Goal: Transaction & Acquisition: Purchase product/service

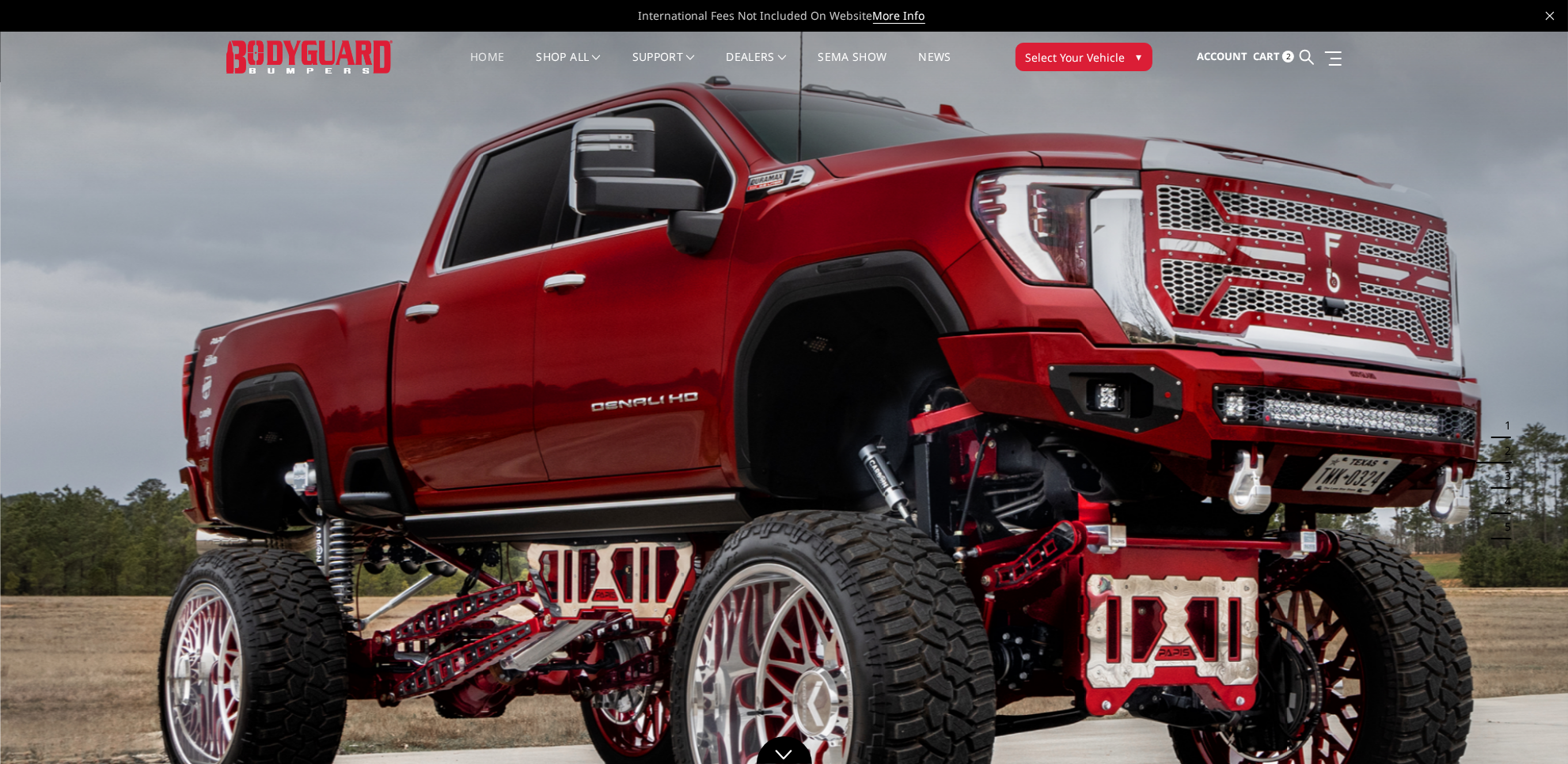
click at [1123, 54] on button "Select Your Vehicle ▾" at bounding box center [1084, 56] width 137 height 28
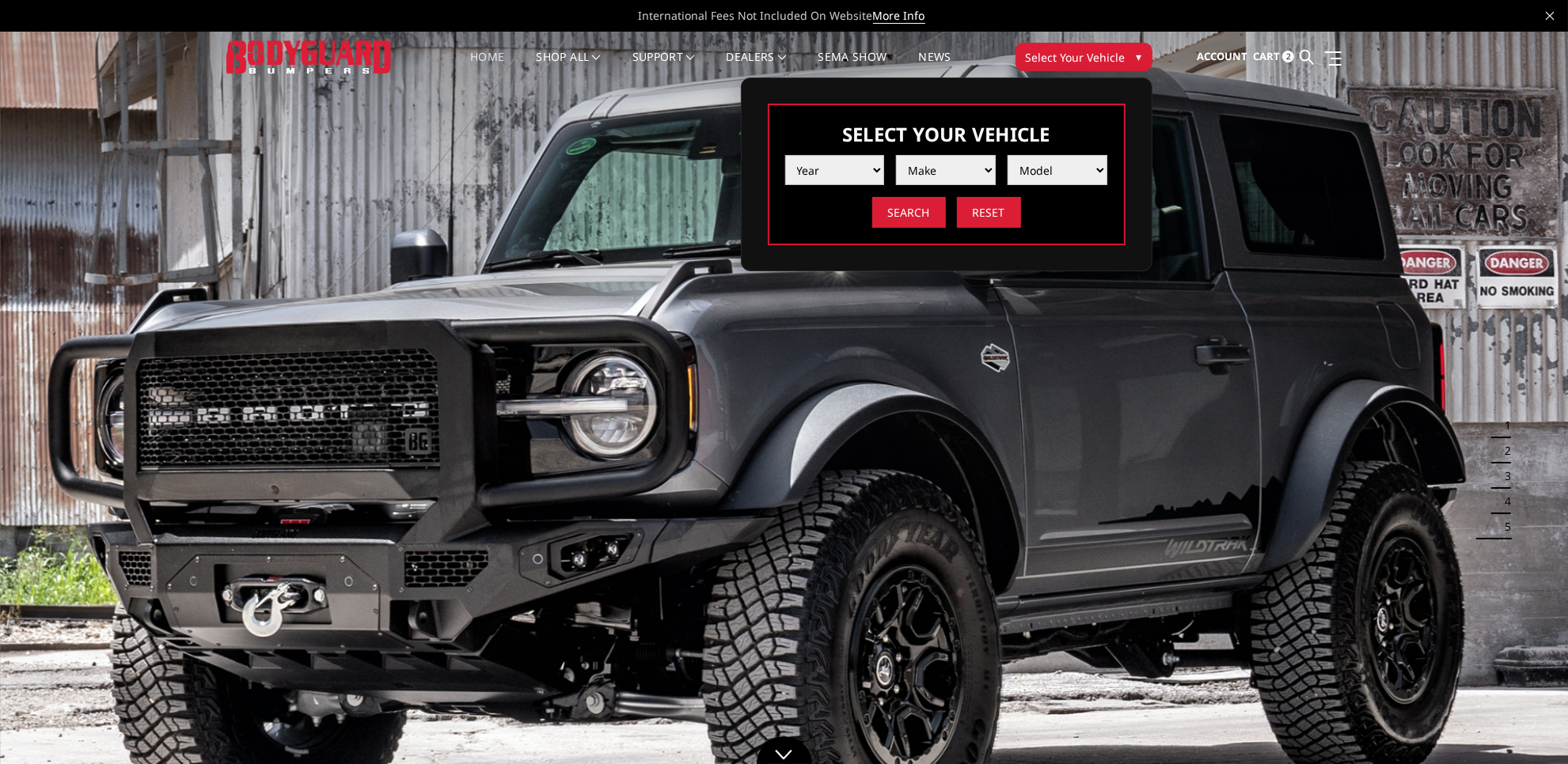
click at [851, 165] on select "Year 2025 2024 2023 2022 2021 2020 2019 2018 2017 2016 2015 2014 2013 2012 2011…" at bounding box center [835, 170] width 100 height 30
select select "yr_2024"
click at [786, 155] on select "Year 2025 2024 2023 2022 2021 2020 2019 2018 2017 2016 2015 2014 2013 2012 2011…" at bounding box center [835, 170] width 100 height 30
click at [961, 175] on select "Make Chevrolet Ford GMC Ram Toyota" at bounding box center [945, 170] width 100 height 30
select select "mk_gmc"
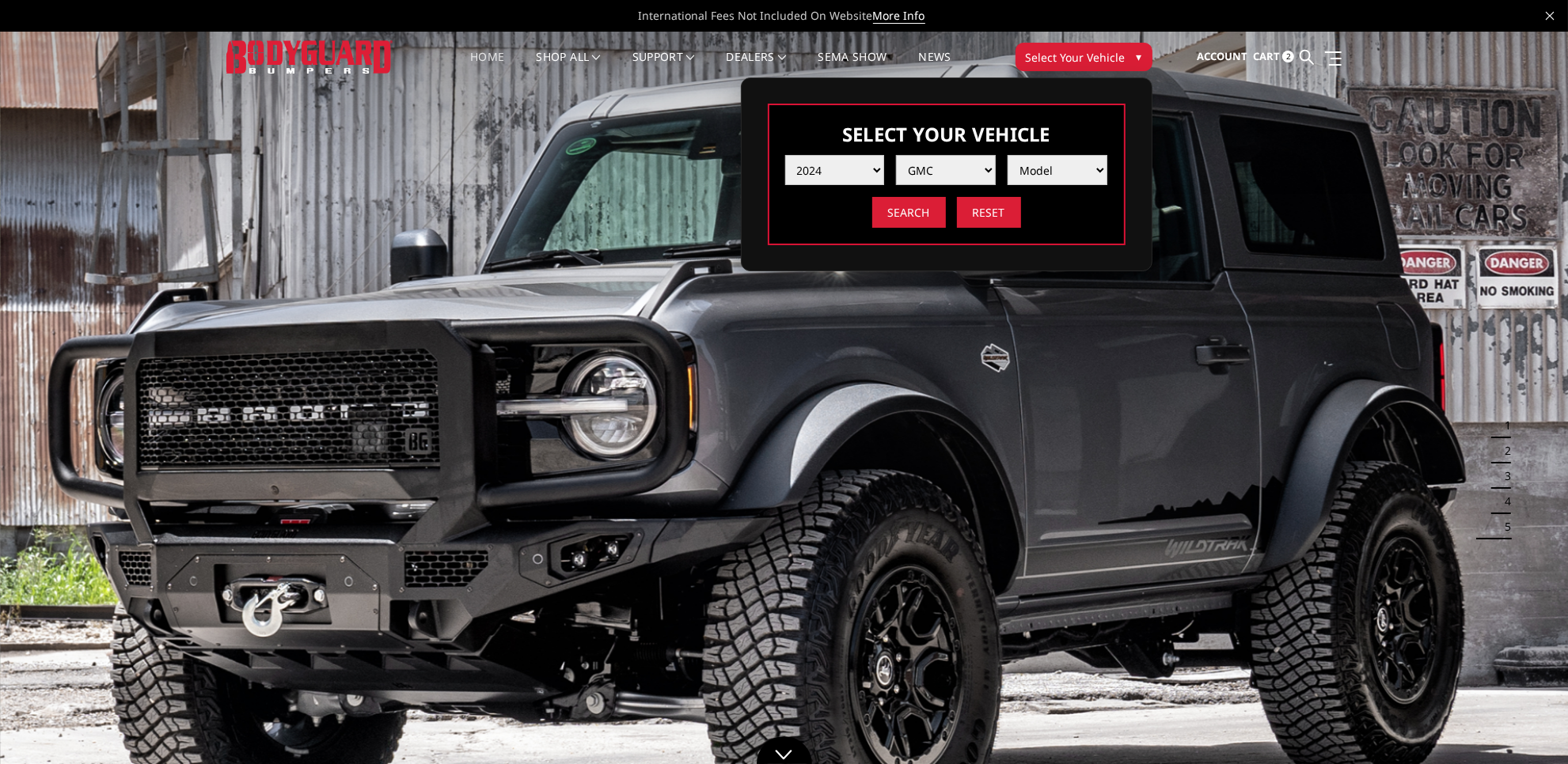
click at [896, 155] on select "Make Chevrolet Ford GMC Ram Toyota" at bounding box center [945, 170] width 100 height 30
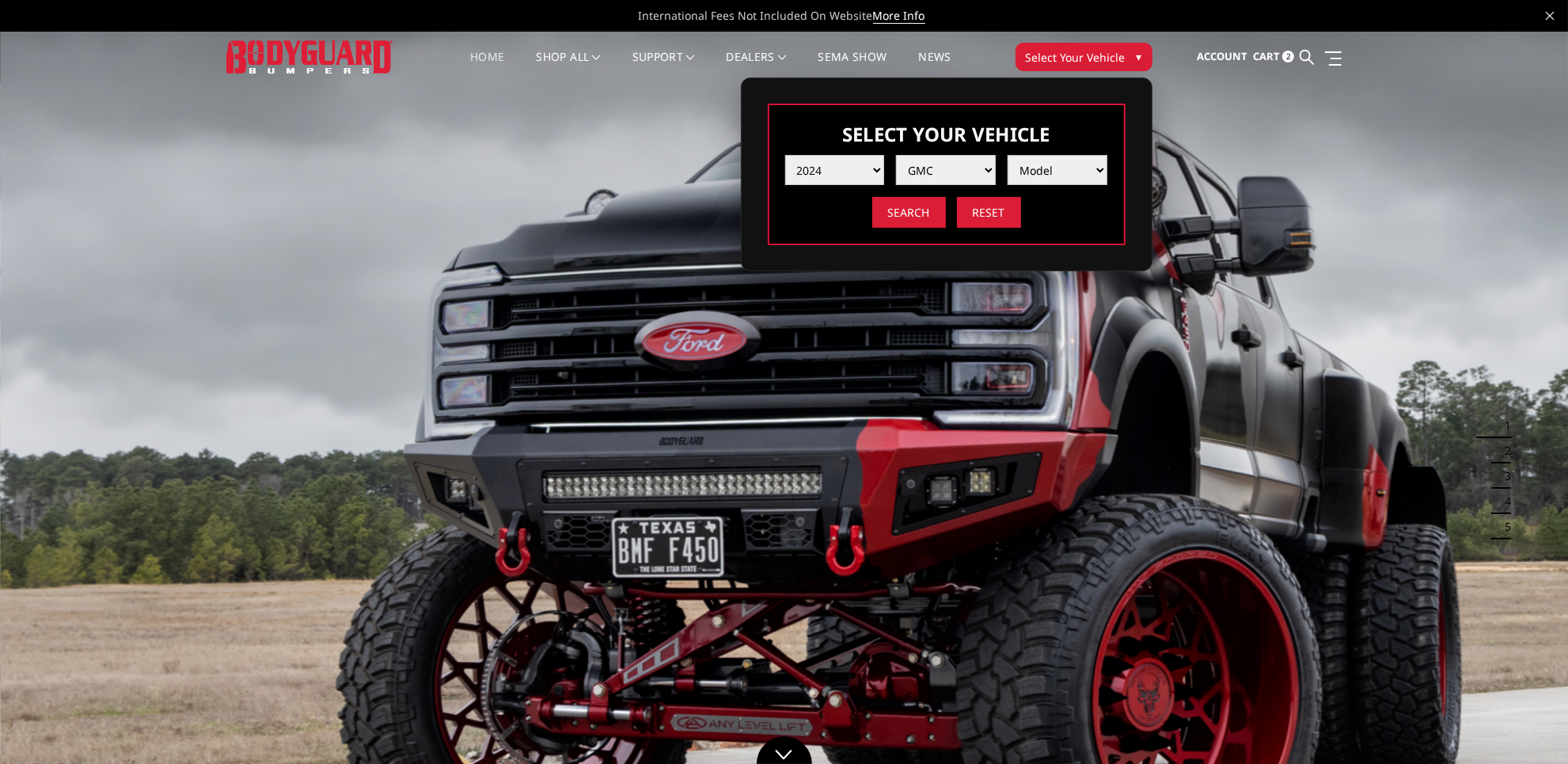
click at [1045, 169] on select "Model Sierra 1500 Sierra 2500 / 3500" at bounding box center [1057, 170] width 100 height 30
select select "md_sierra-2500-3500"
click at [1008, 155] on select "Model Sierra 1500 Sierra 2500 / 3500" at bounding box center [1057, 170] width 100 height 30
click at [913, 214] on input "Search" at bounding box center [909, 212] width 73 height 31
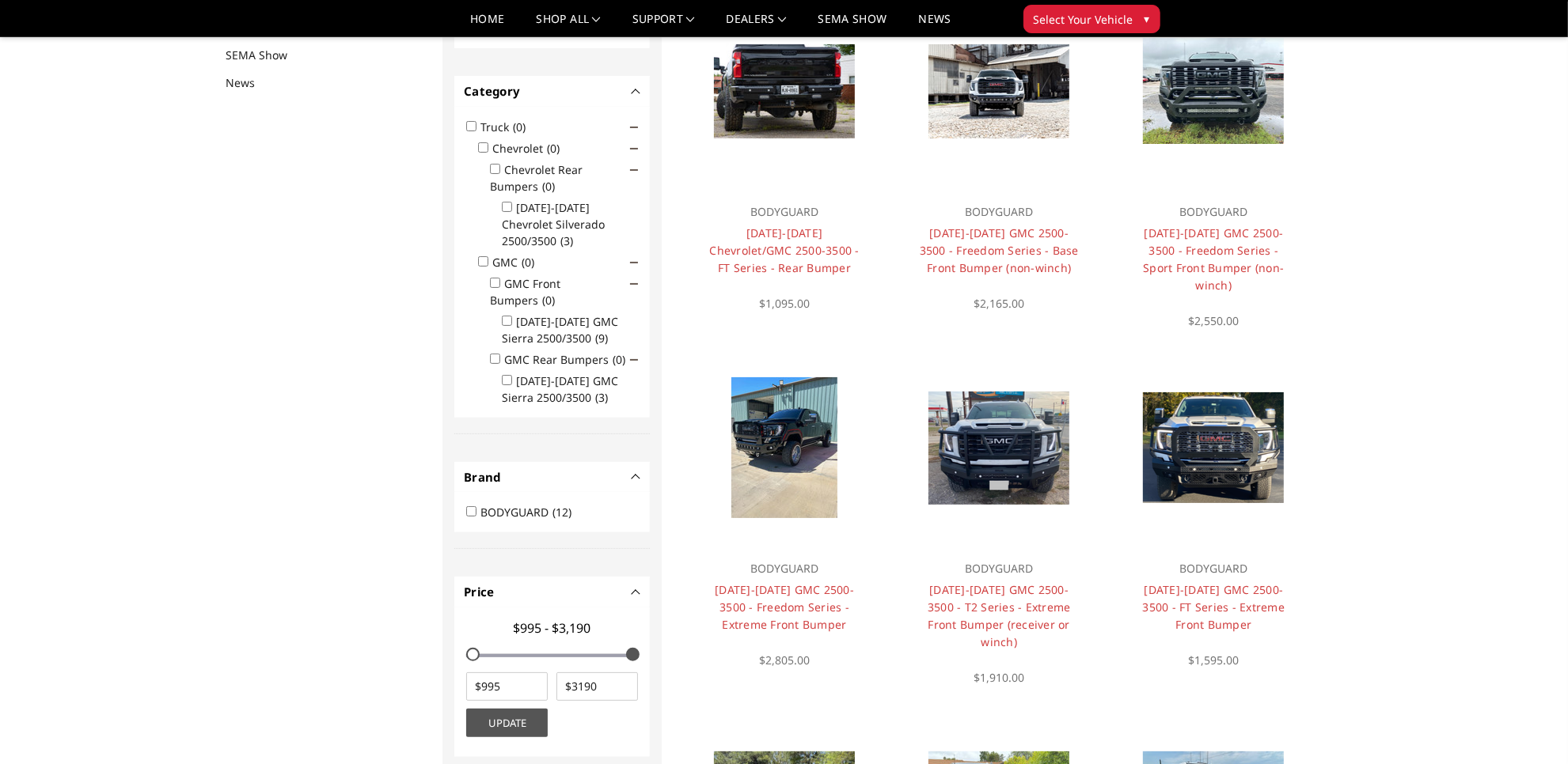
scroll to position [205, 0]
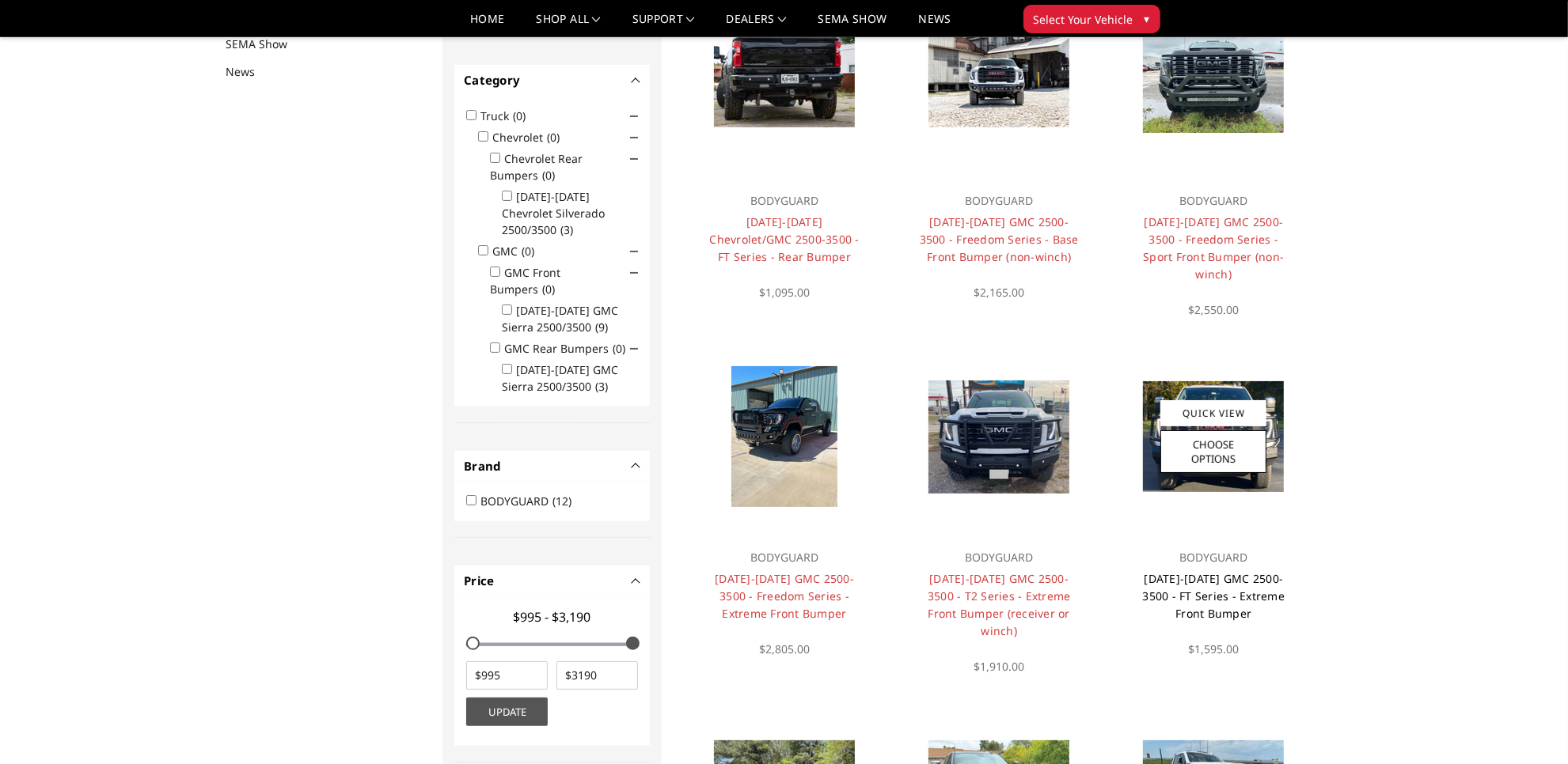
click at [1228, 571] on link "2024-2025 GMC 2500-3500 - FT Series - Extreme Front Bumper" at bounding box center [1214, 596] width 142 height 49
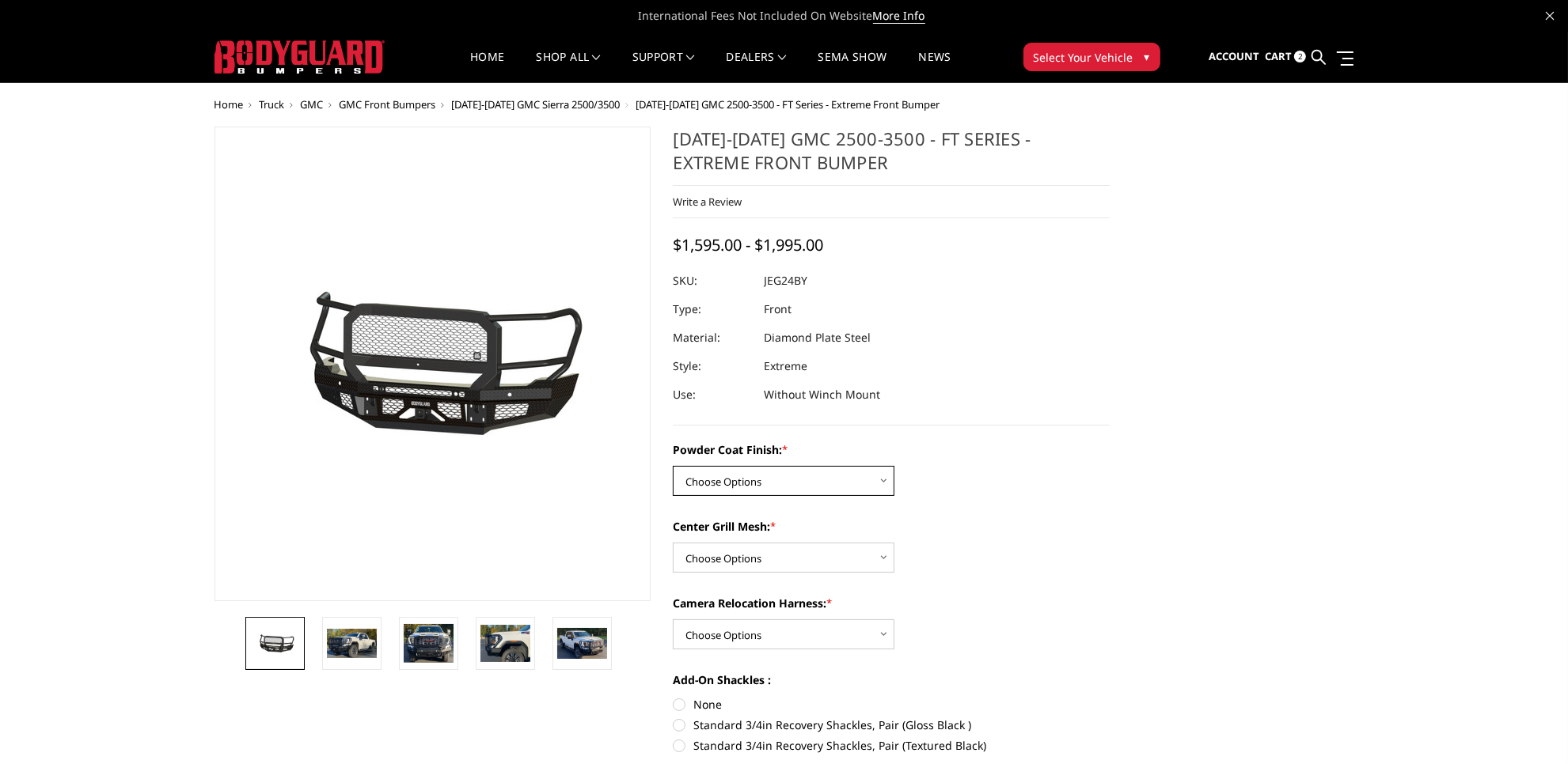
click at [851, 477] on select "Choose Options Bare Metal Gloss Black Powder Coat Textured Black Powder Coat" at bounding box center [784, 481] width 222 height 30
select select "3285"
click at [673, 466] on select "Choose Options Bare Metal Gloss Black Powder Coat Textured Black Powder Coat" at bounding box center [784, 481] width 222 height 30
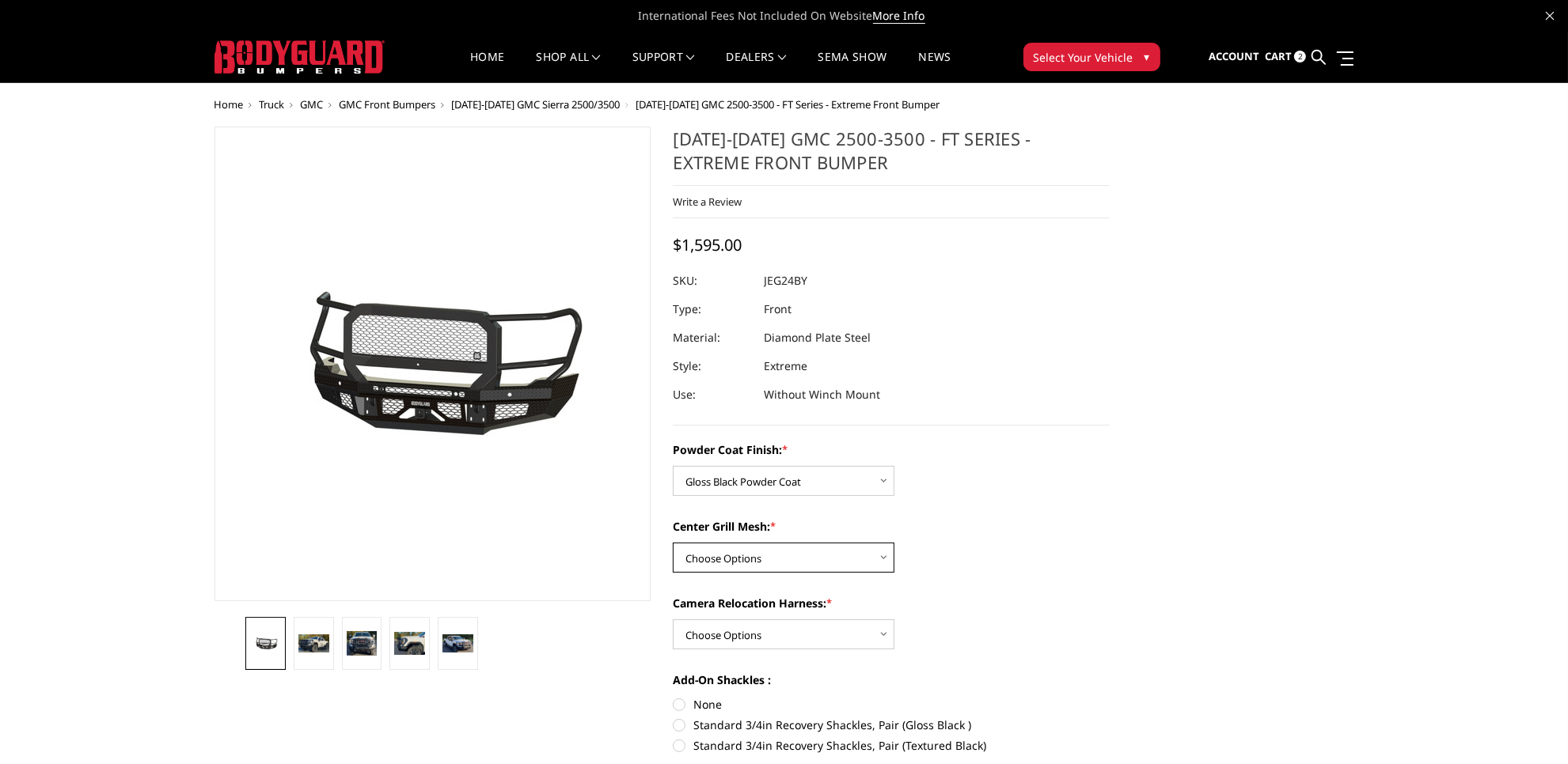
click at [856, 554] on select "Choose Options WITH Expanded Metal in Center Grill WITHOUT Expanded Metal in Ce…" at bounding box center [784, 558] width 222 height 30
select select "3287"
click at [673, 543] on select "Choose Options WITH Expanded Metal in Center Grill WITHOUT Expanded Metal in Ce…" at bounding box center [784, 558] width 222 height 30
click at [860, 634] on select "Choose Options WITH Camera Relocation Harness WITHOUT Camera Relocation Harness" at bounding box center [784, 634] width 222 height 30
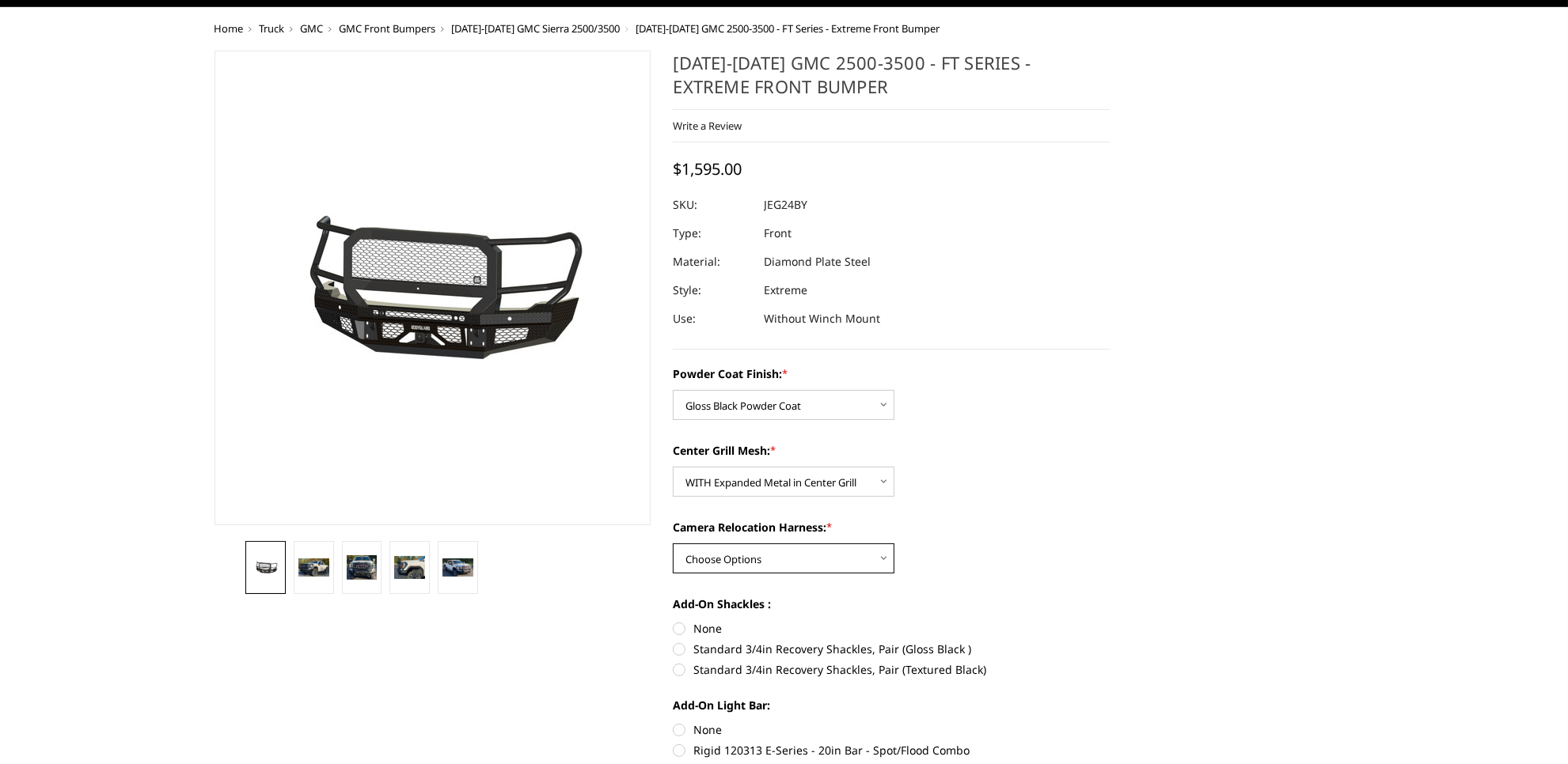
scroll to position [99, 0]
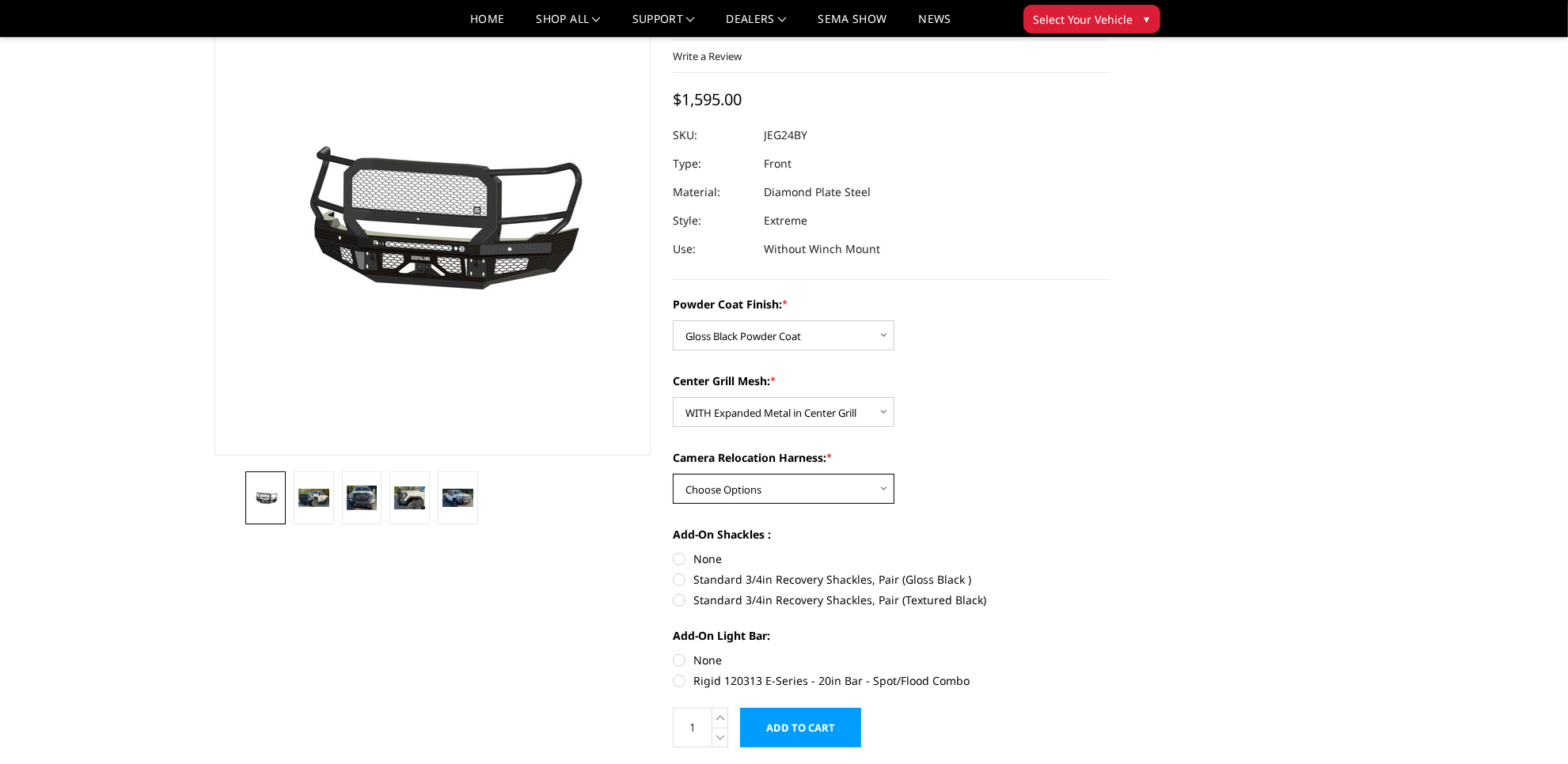
click at [851, 483] on select "Choose Options WITH Camera Relocation Harness WITHOUT Camera Relocation Harness" at bounding box center [784, 489] width 222 height 30
select select "3290"
click at [673, 474] on select "Choose Options WITH Camera Relocation Harness WITHOUT Camera Relocation Harness" at bounding box center [784, 489] width 222 height 30
click at [678, 559] on label "None" at bounding box center [891, 559] width 437 height 16
click at [674, 552] on input "None" at bounding box center [673, 551] width 1 height 1
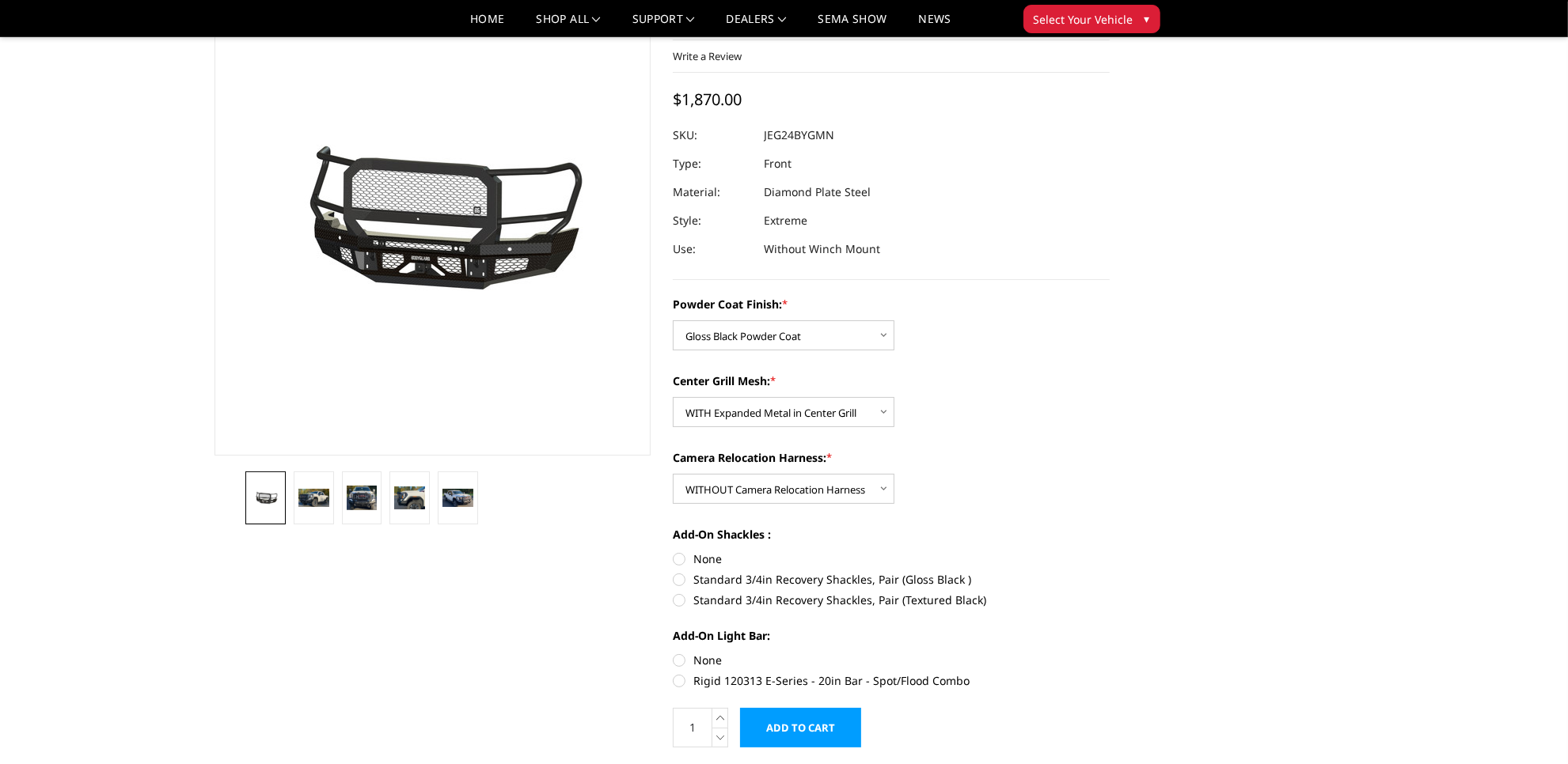
radio input "true"
click at [683, 658] on label "None" at bounding box center [891, 660] width 437 height 16
click at [674, 653] on input "None" at bounding box center [673, 652] width 1 height 1
radio input "true"
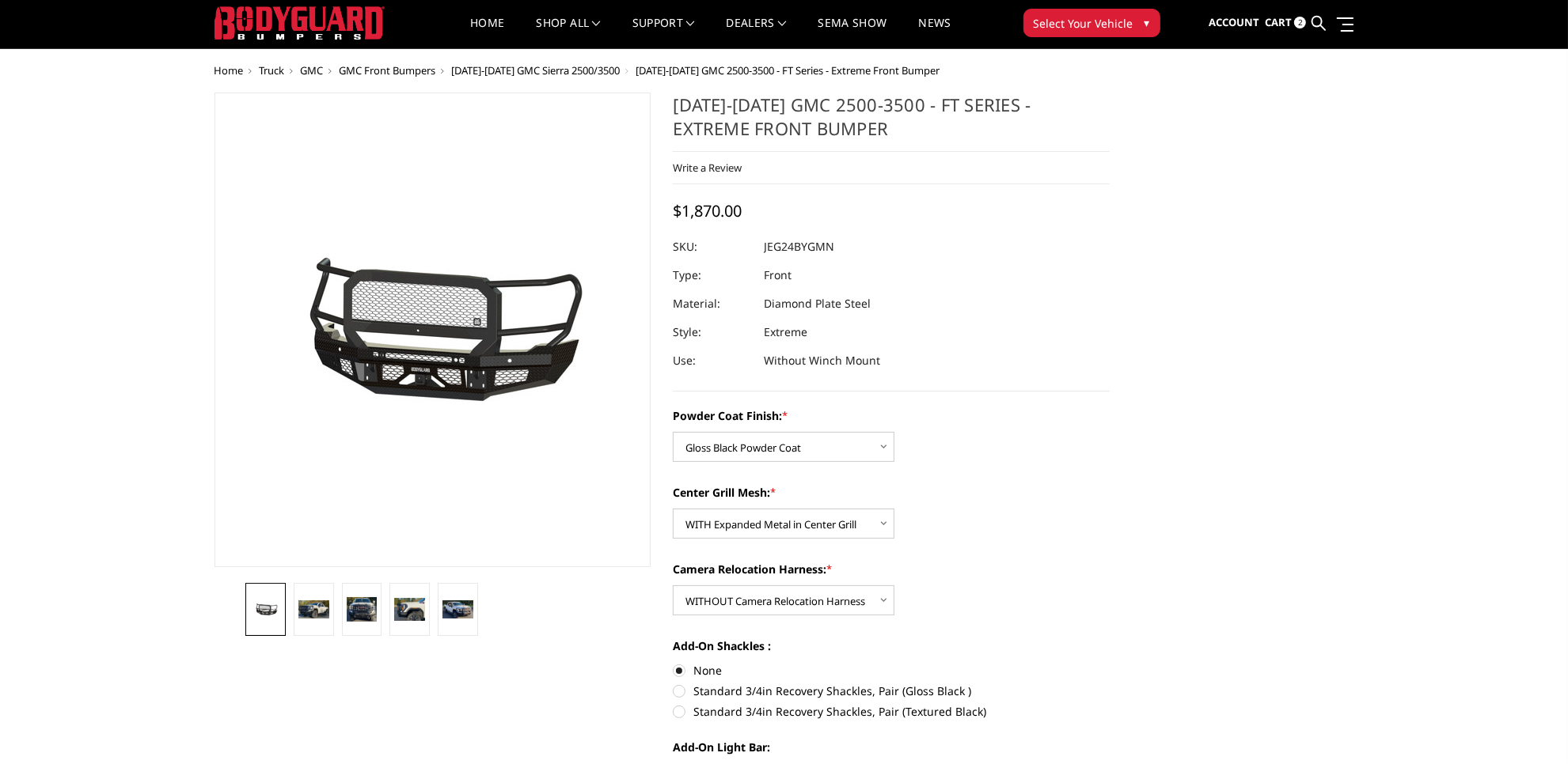
scroll to position [0, 0]
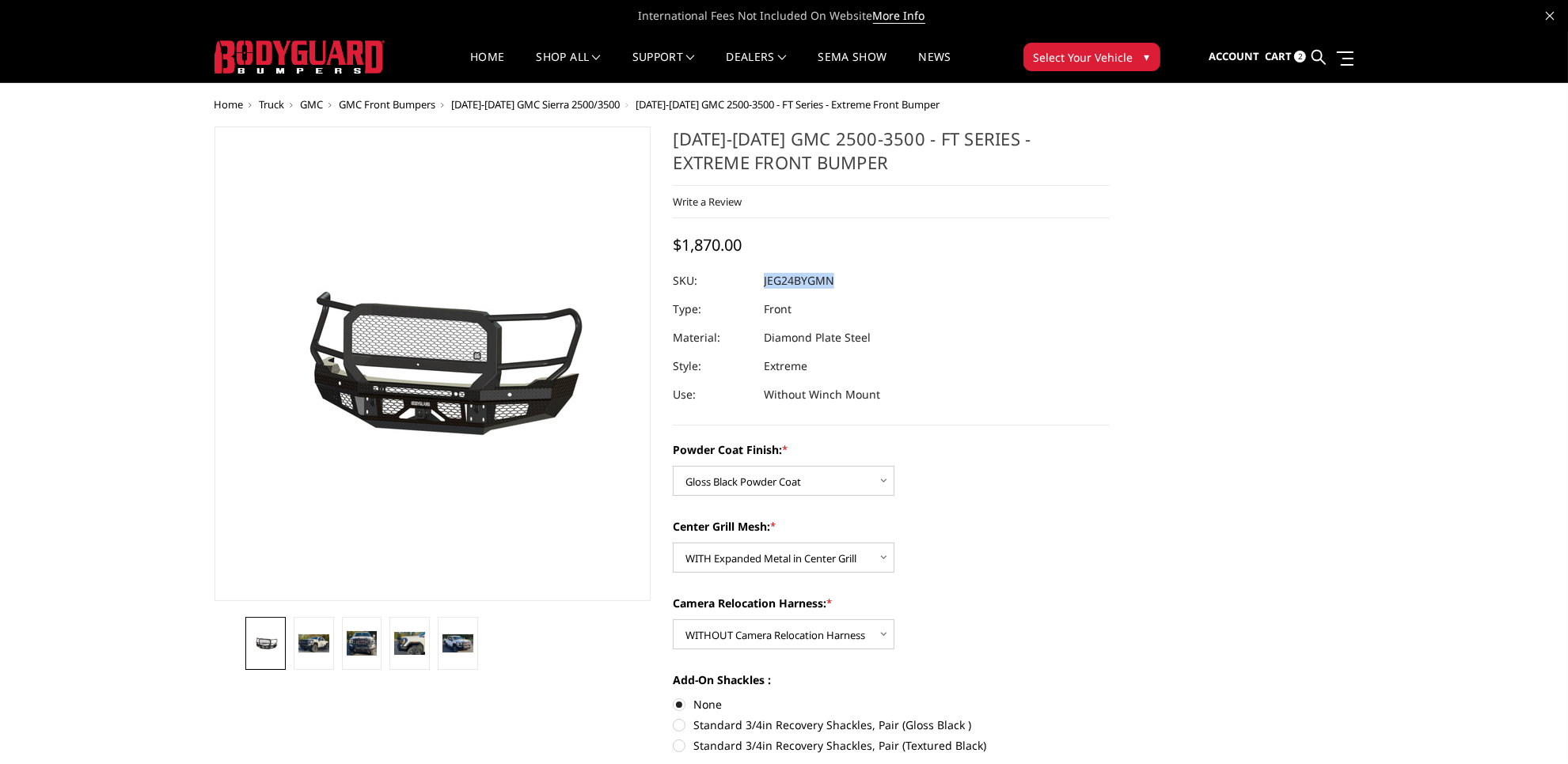
drag, startPoint x: 836, startPoint y: 279, endPoint x: 764, endPoint y: 282, distance: 72.1
click at [764, 282] on dl "SKU: JEG24BYGMN UPC: Type: Front Material: Diamond Plate Steel Style: Extreme U…" at bounding box center [891, 338] width 437 height 142
copy dl "JEG24BYGMN UPC:"
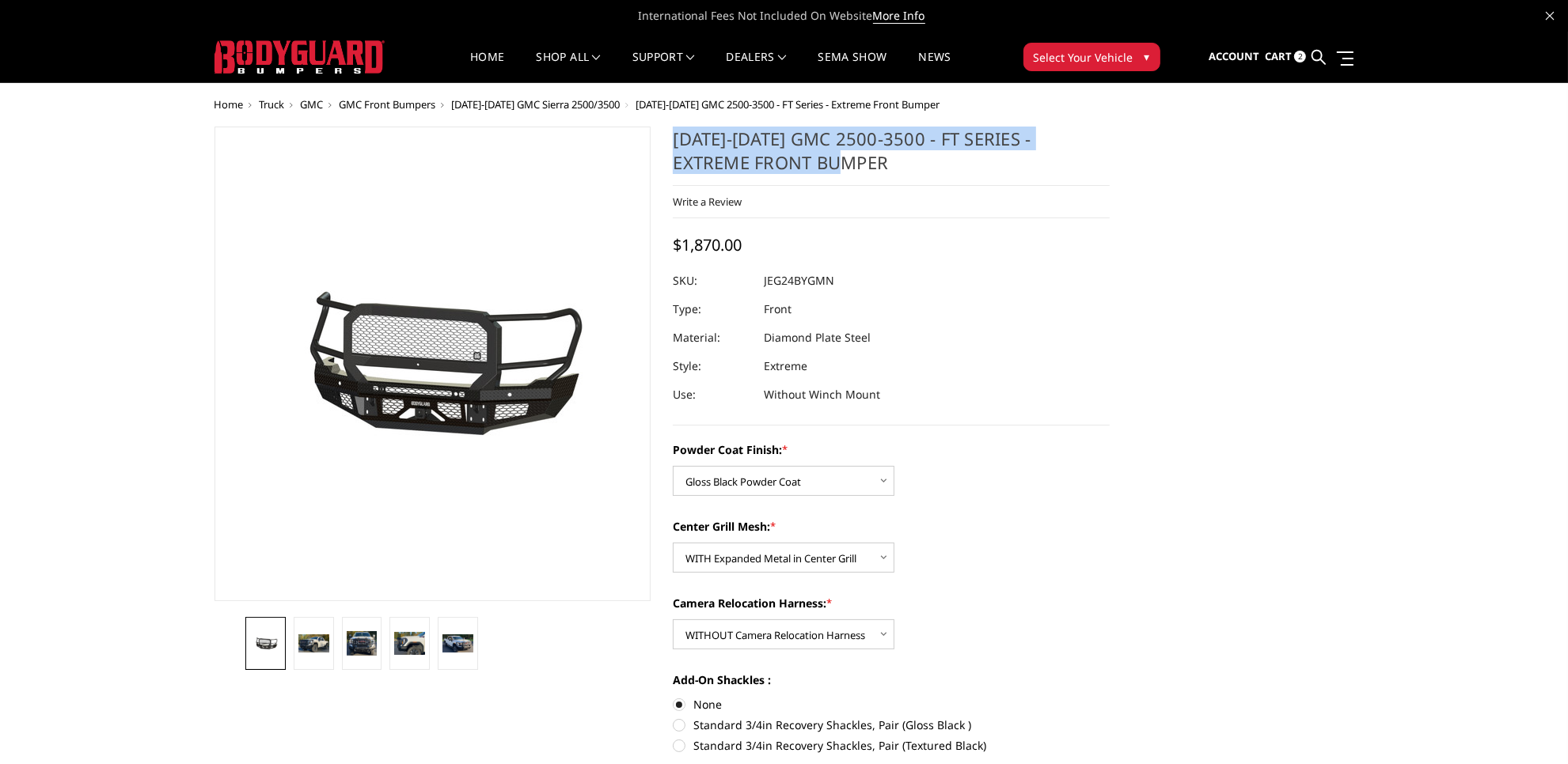
drag, startPoint x: 674, startPoint y: 140, endPoint x: 985, endPoint y: 159, distance: 311.6
click at [985, 159] on h1 "2024-2025 GMC 2500-3500 - FT Series - Extreme Front Bumper" at bounding box center [891, 156] width 437 height 60
copy h1 "2024-2025 GMC 2500-3500 - FT Series - Extreme Front Bumper"
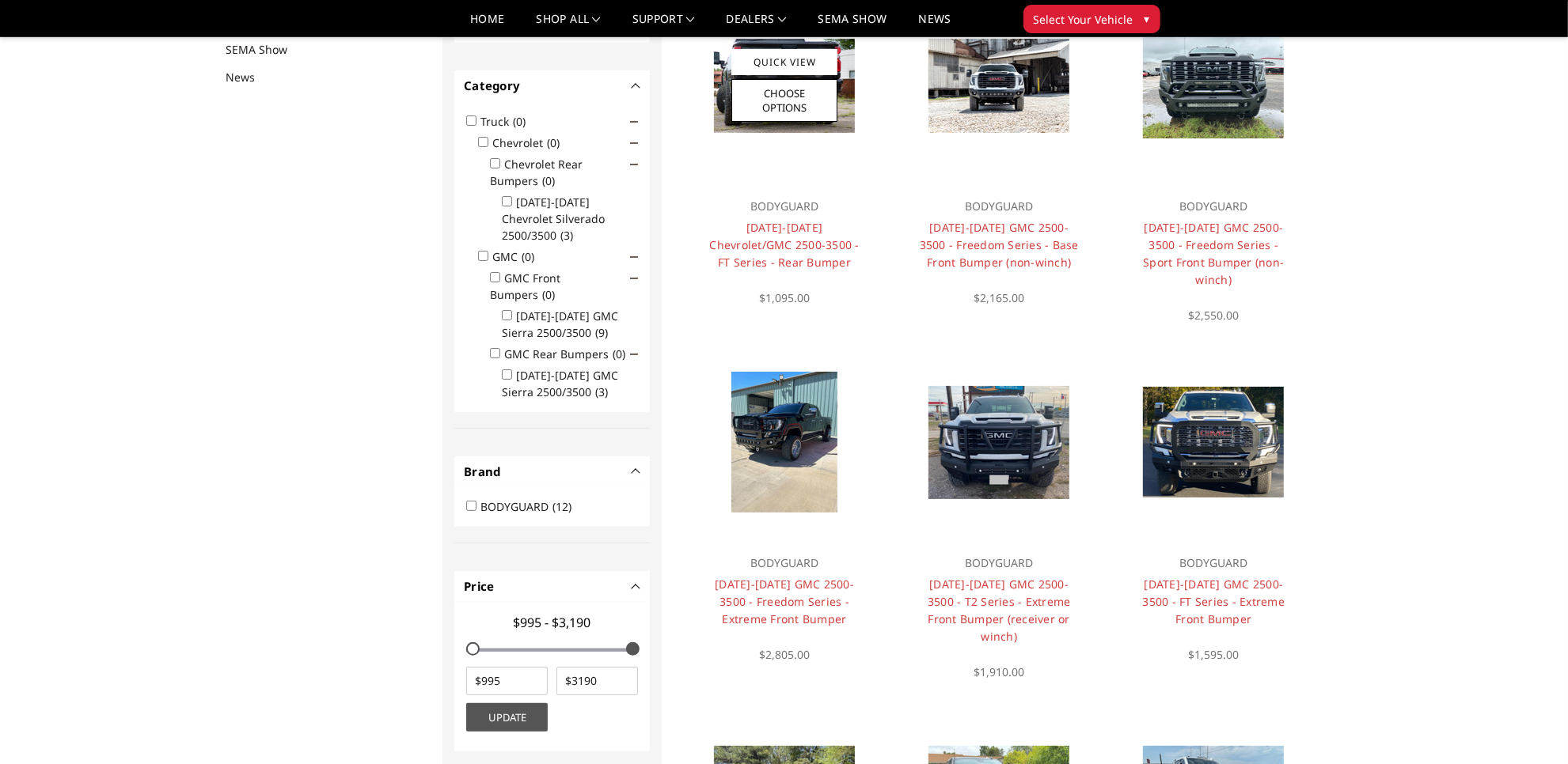
scroll to position [205, 0]
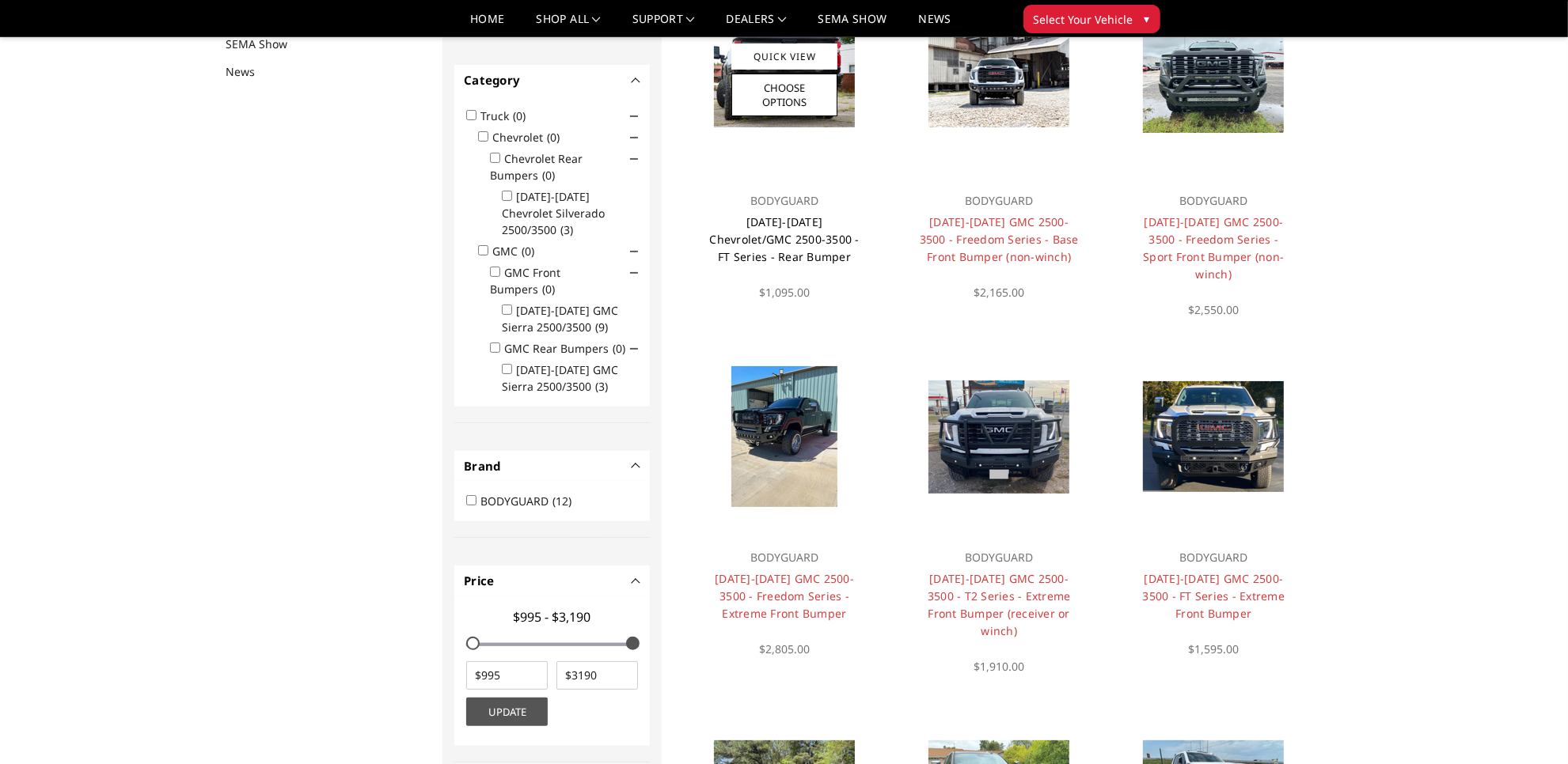
click at [765, 235] on link "2020-2025 Chevrolet/GMC 2500-3500 - FT Series - Rear Bumper" at bounding box center [783, 239] width 149 height 49
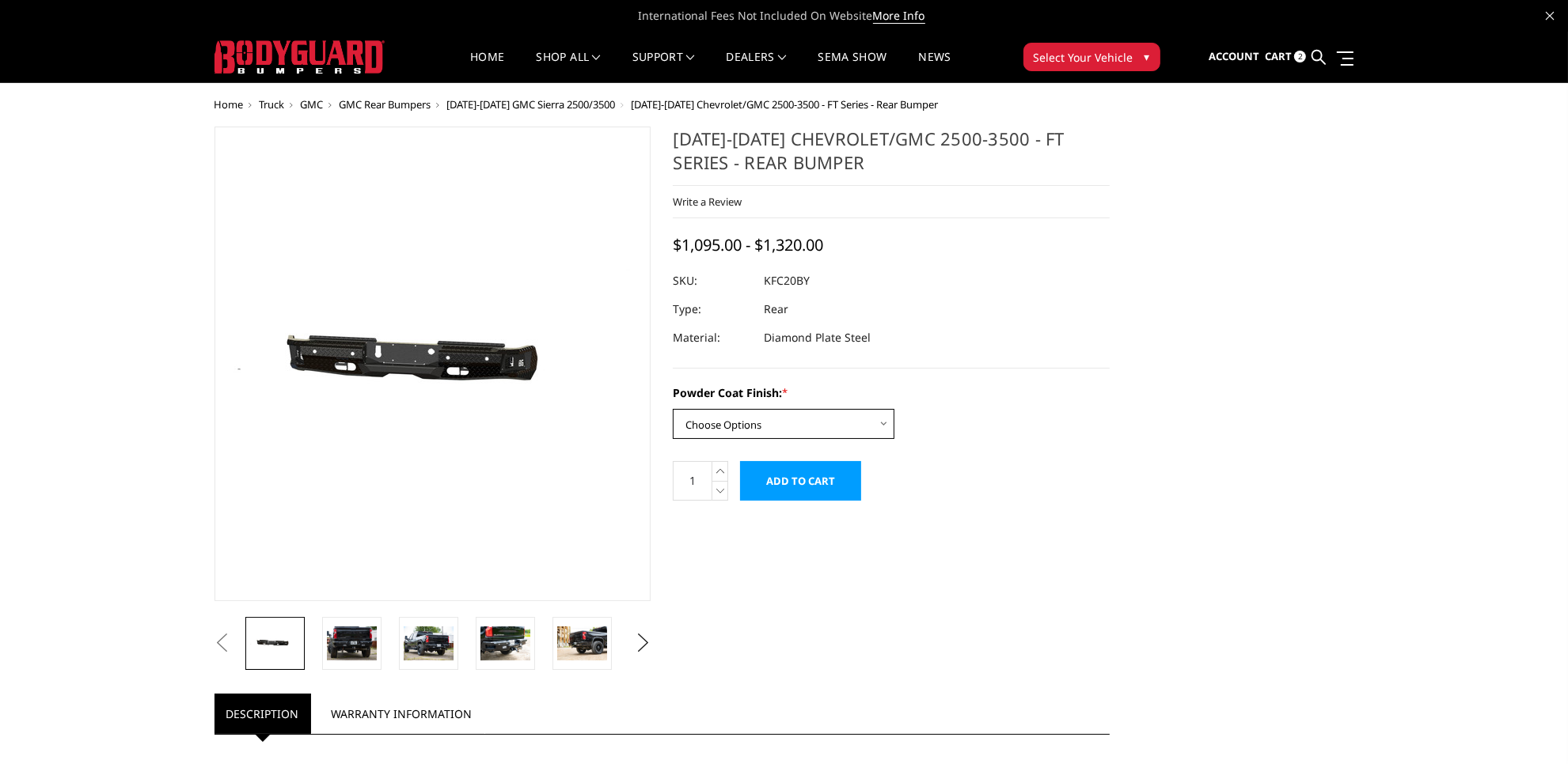
click at [867, 423] on select "Choose Options Bare Metal Gloss Black Powder Coat Textured Black Powder Coat" at bounding box center [784, 424] width 222 height 30
select select "3418"
click at [673, 409] on select "Choose Options Bare Metal Gloss Black Powder Coat Textured Black Powder Coat" at bounding box center [784, 424] width 222 height 30
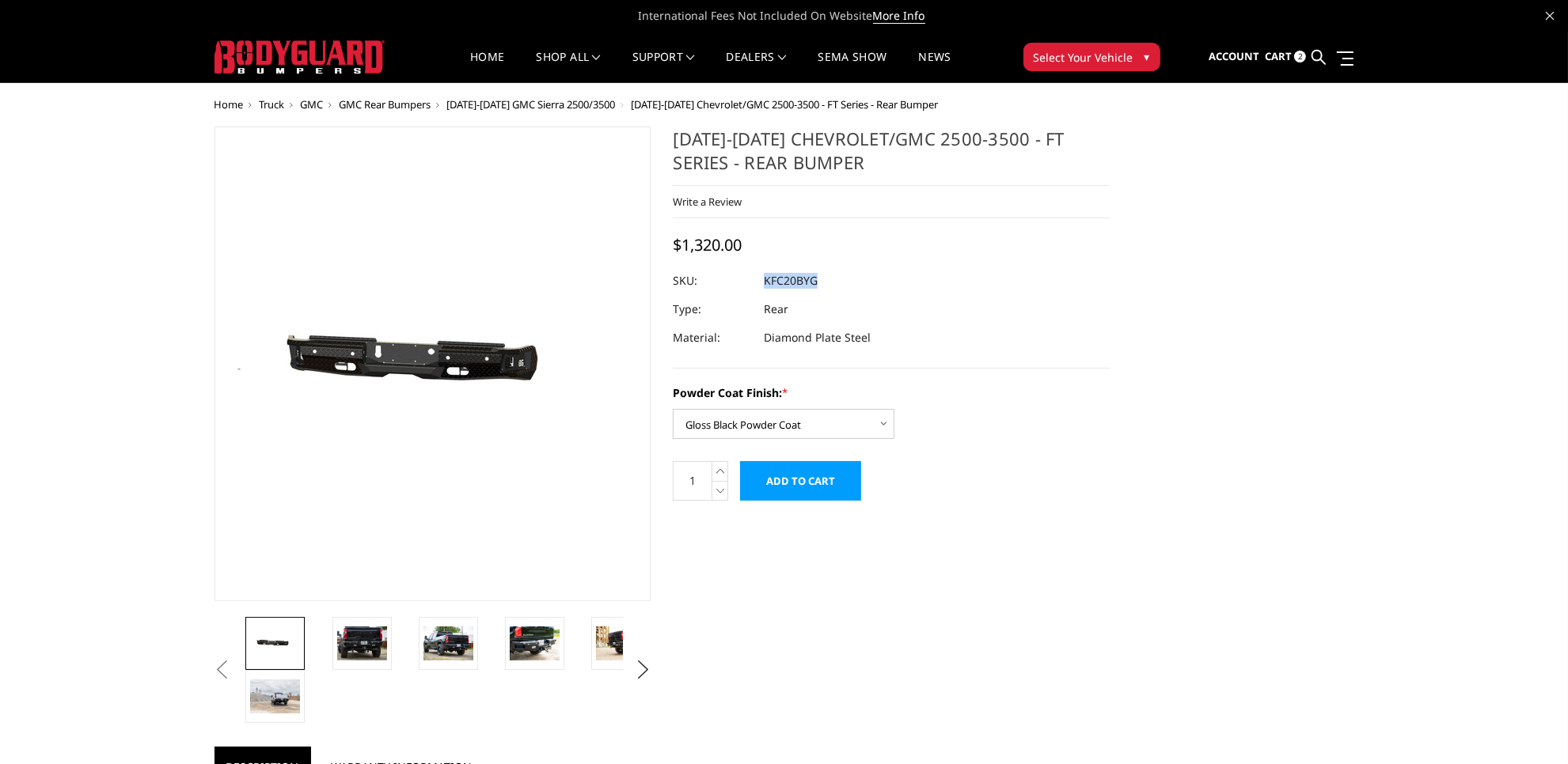
drag, startPoint x: 822, startPoint y: 280, endPoint x: 766, endPoint y: 281, distance: 56.0
click at [764, 281] on dl "SKU: KFC20BYG UPC: Type: Rear Material: Diamond Plate Steel" at bounding box center [891, 310] width 437 height 85
copy dl "KFC20BYG UPC:"
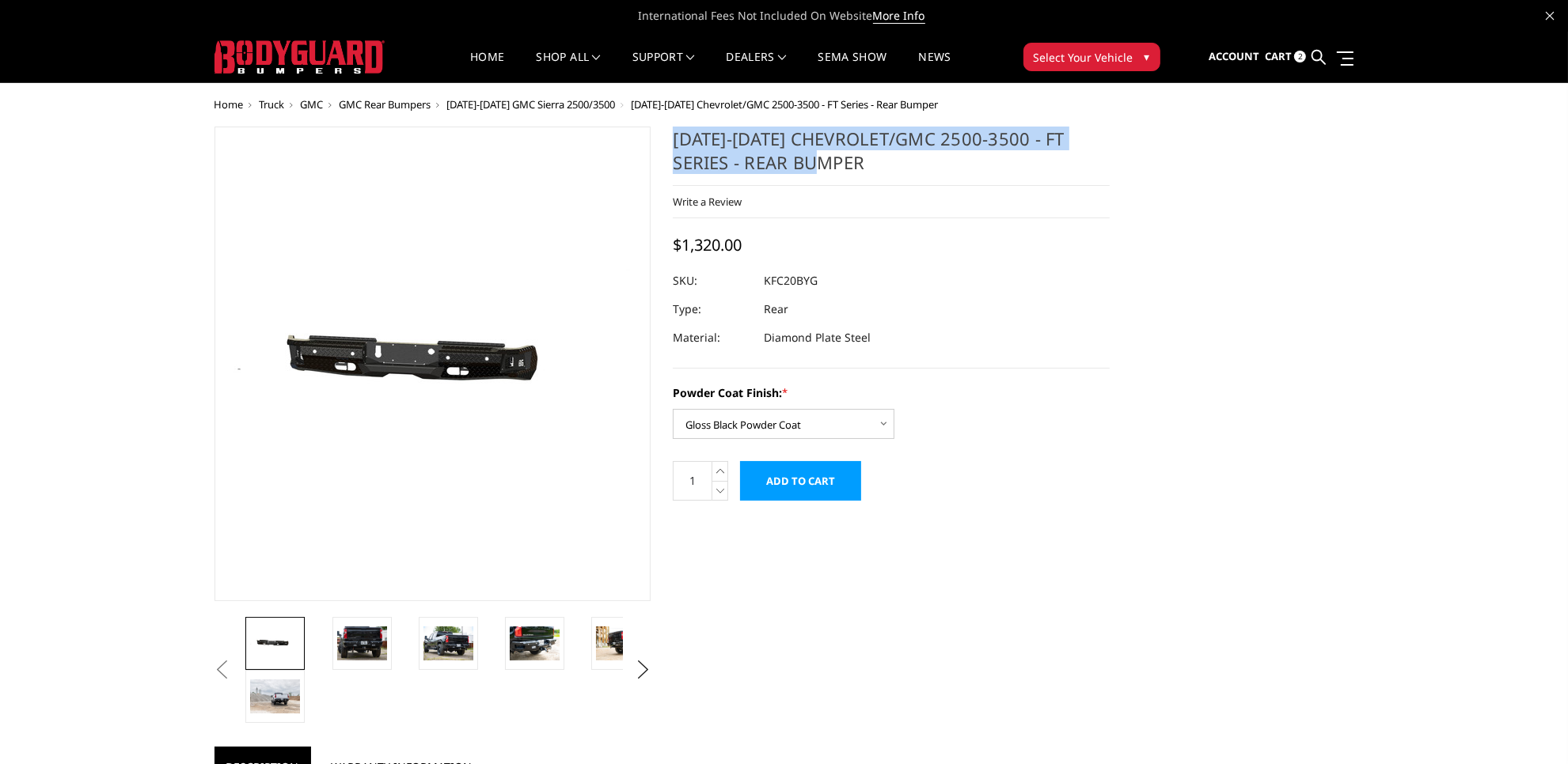
drag, startPoint x: 674, startPoint y: 143, endPoint x: 829, endPoint y: 178, distance: 158.9
click at [829, 178] on h1 "[DATE]-[DATE] Chevrolet/GMC 2500-3500 - FT Series - Rear Bumper" at bounding box center [891, 156] width 437 height 60
copy h1 "[DATE]-[DATE] Chevrolet/GMC 2500-3500 - FT Series - Rear Bumper"
